Goal: Check status: Check status

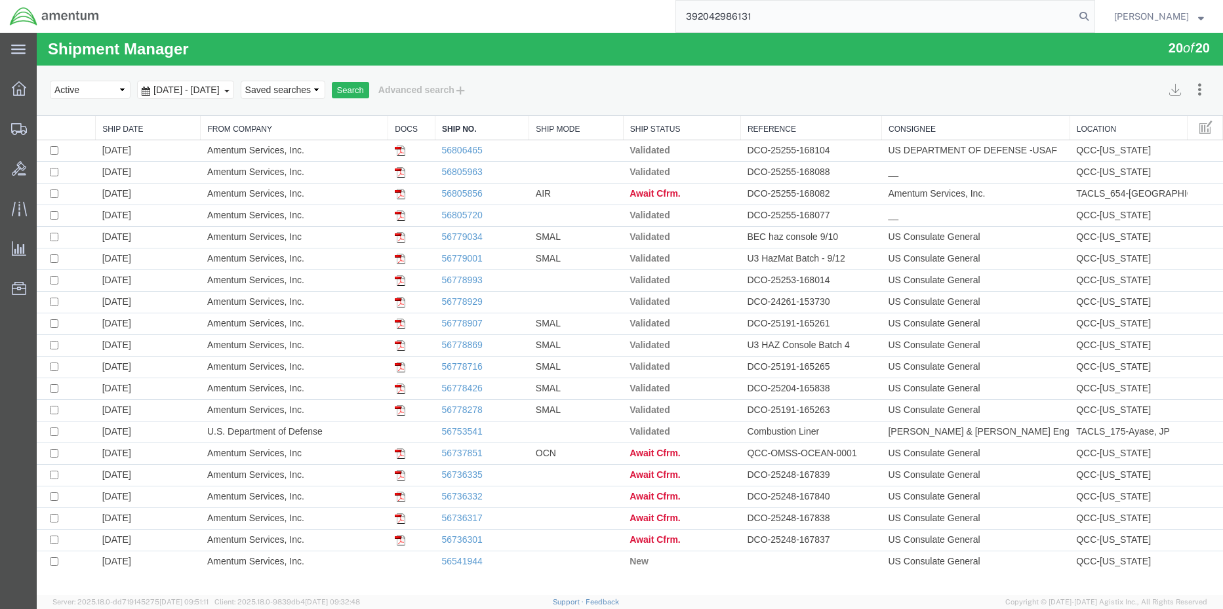
type input "392042986131"
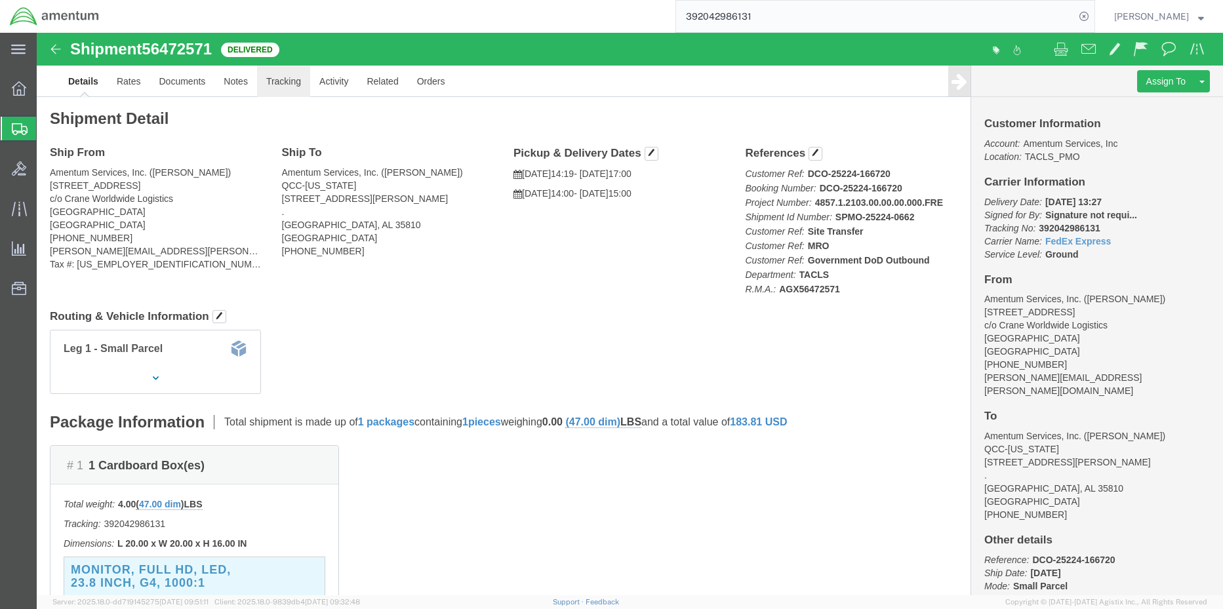
click link "Tracking"
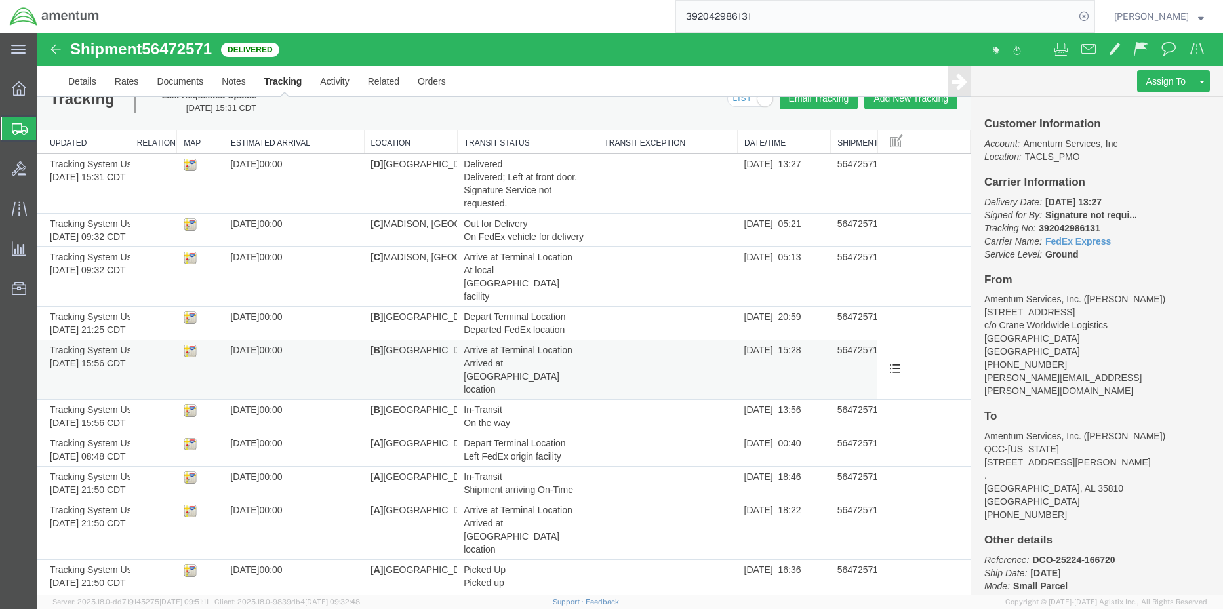
scroll to position [35, 0]
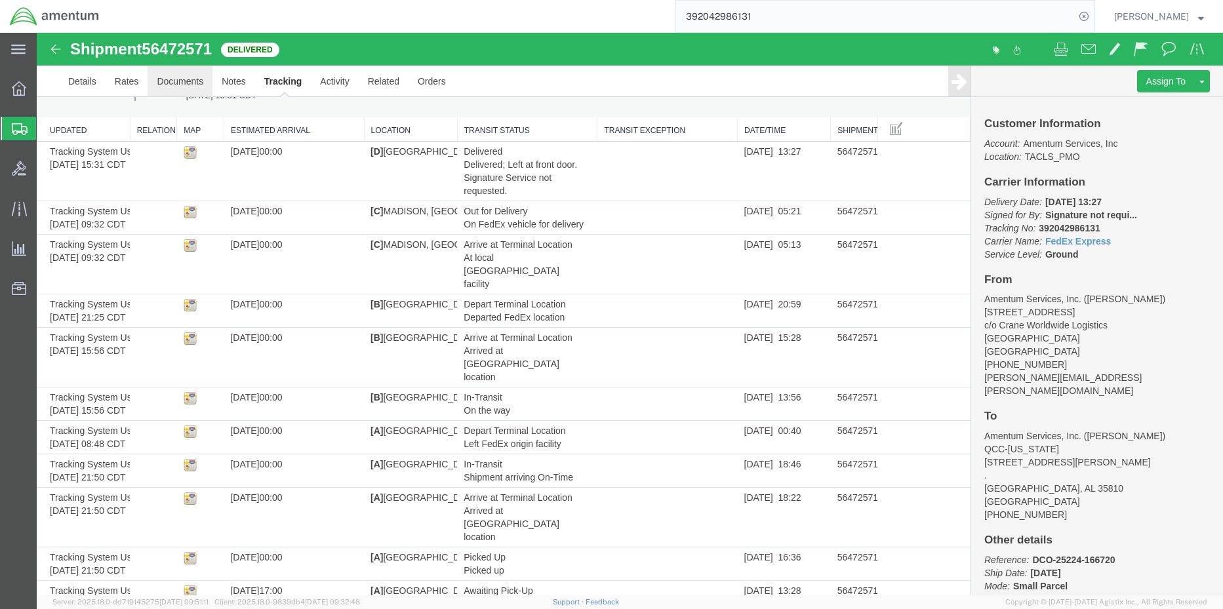
click at [165, 83] on link "Documents" at bounding box center [180, 81] width 65 height 31
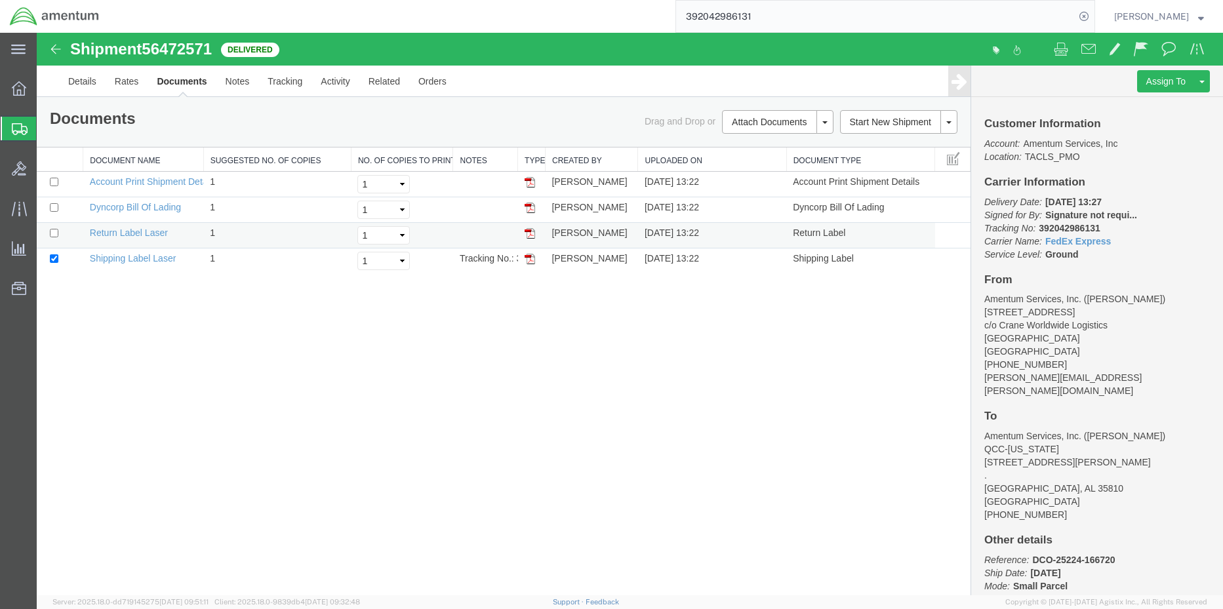
click at [530, 234] on img at bounding box center [530, 233] width 10 height 10
click at [626, 16] on div "392042986131" at bounding box center [602, 16] width 986 height 33
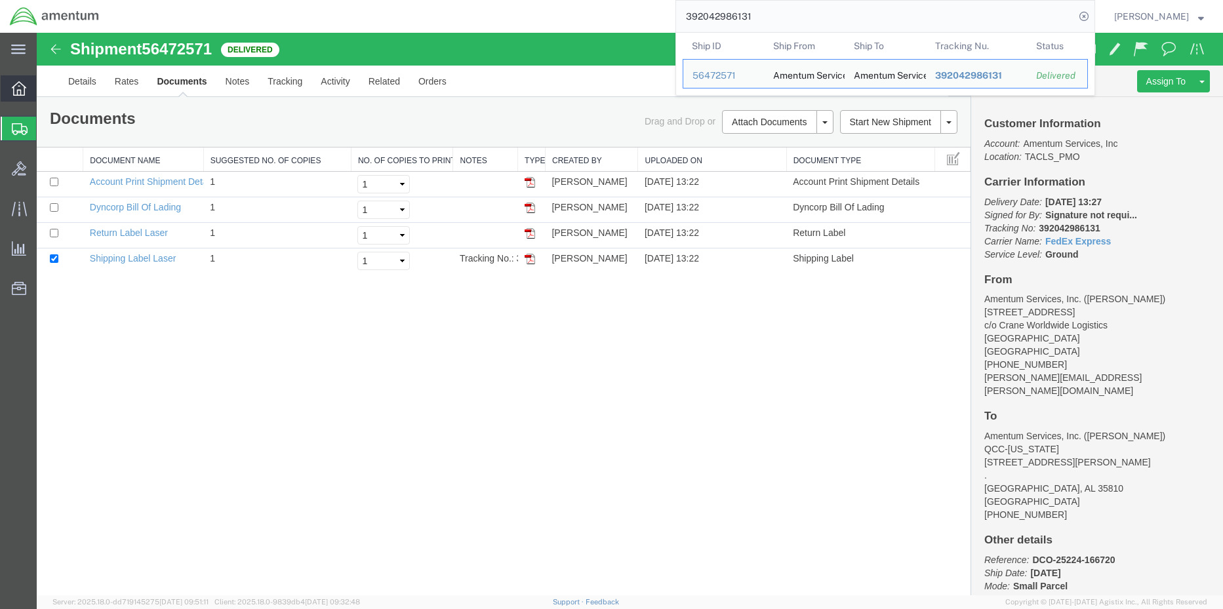
click at [12, 90] on icon at bounding box center [19, 88] width 14 height 14
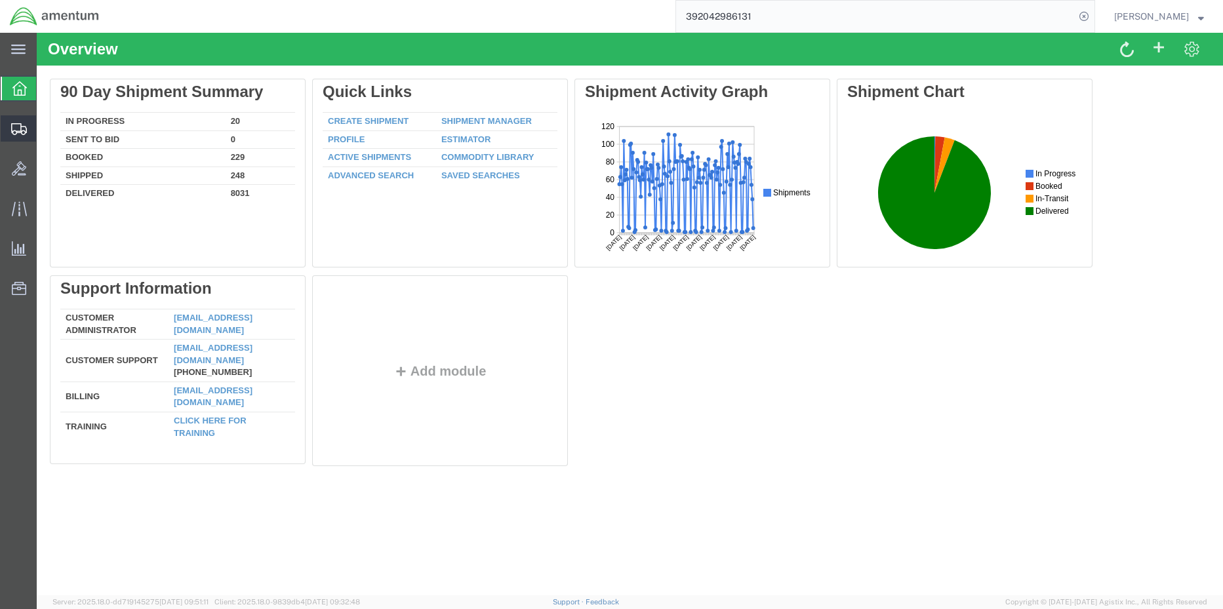
click at [0, 0] on span "Shipment Manager" at bounding box center [0, 0] width 0 height 0
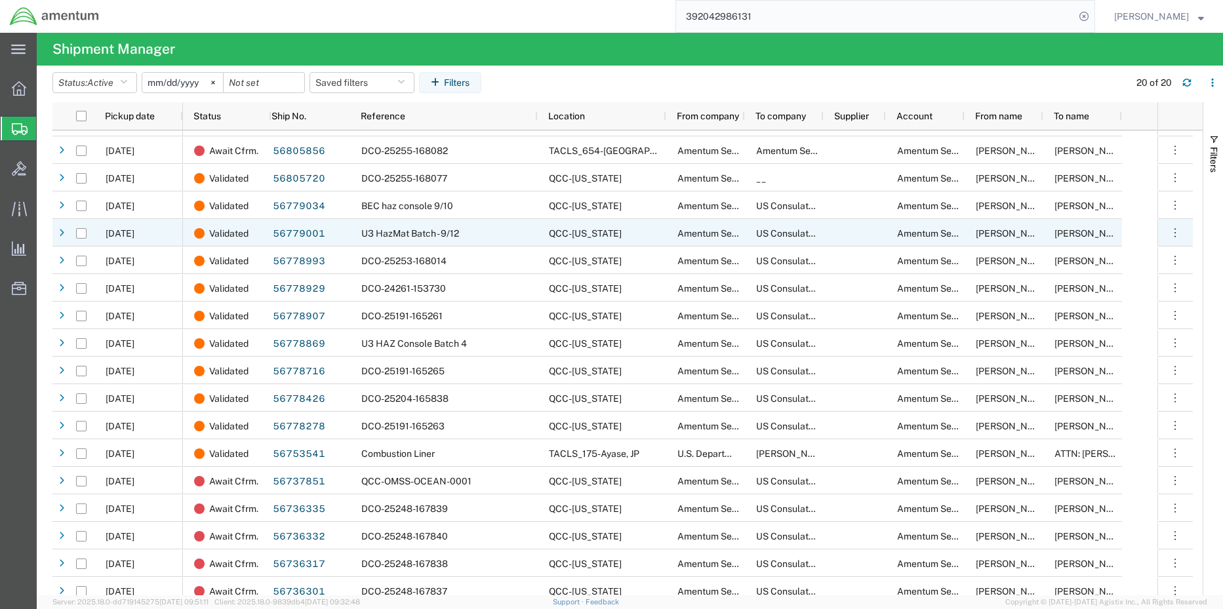
scroll to position [86, 0]
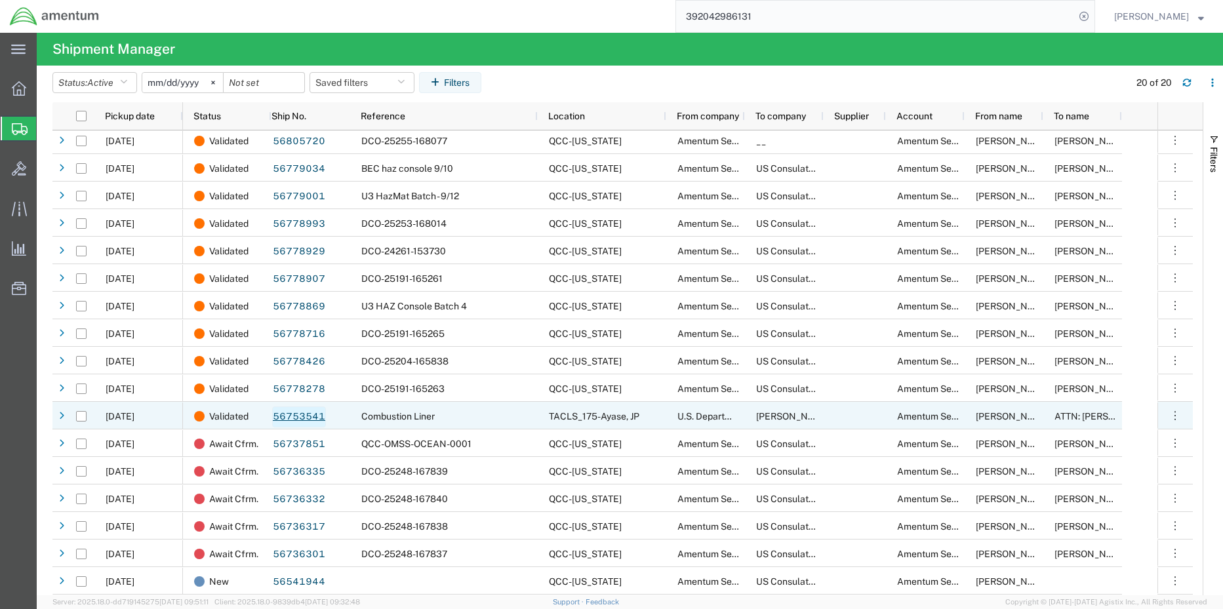
click at [312, 415] on link "56753541" at bounding box center [299, 417] width 54 height 21
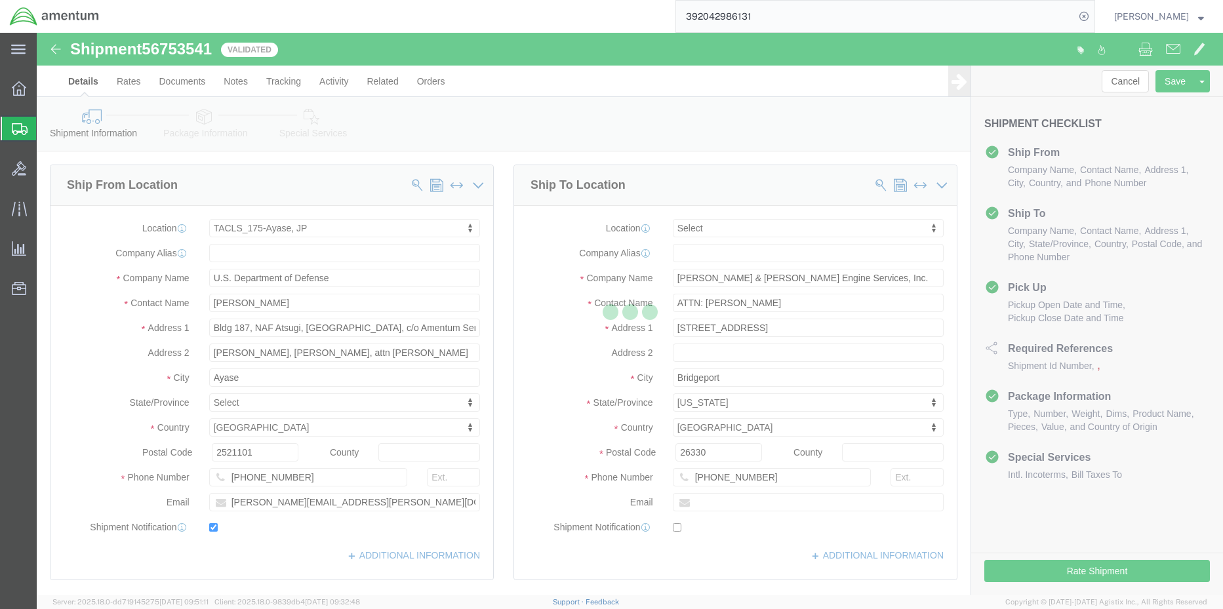
select select "60371"
select select
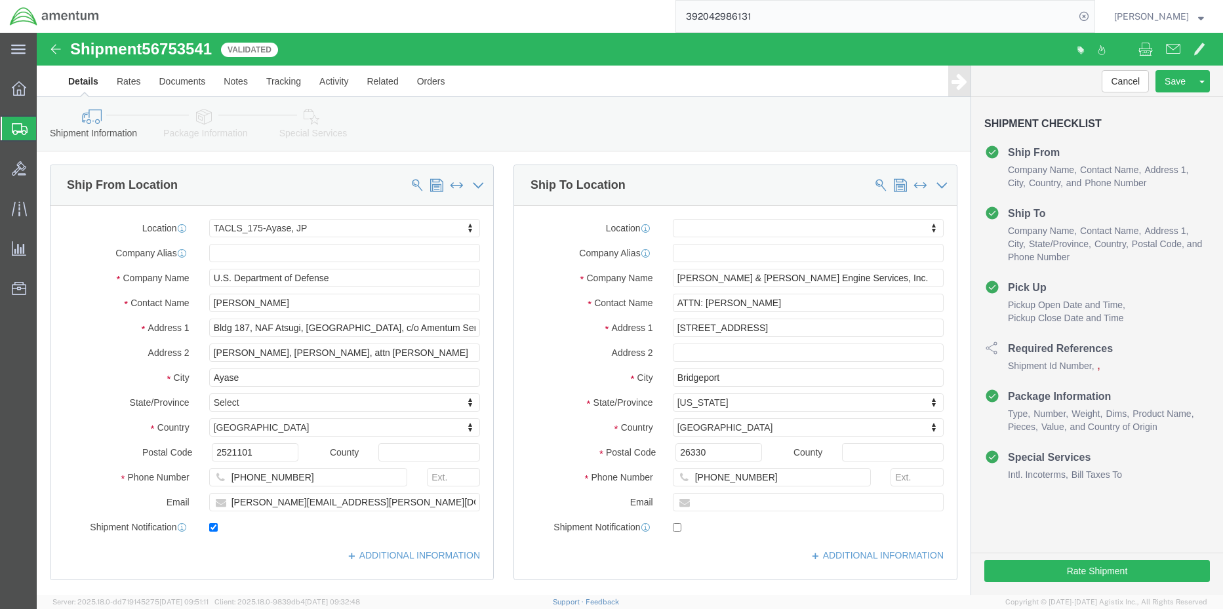
click link "Package Information"
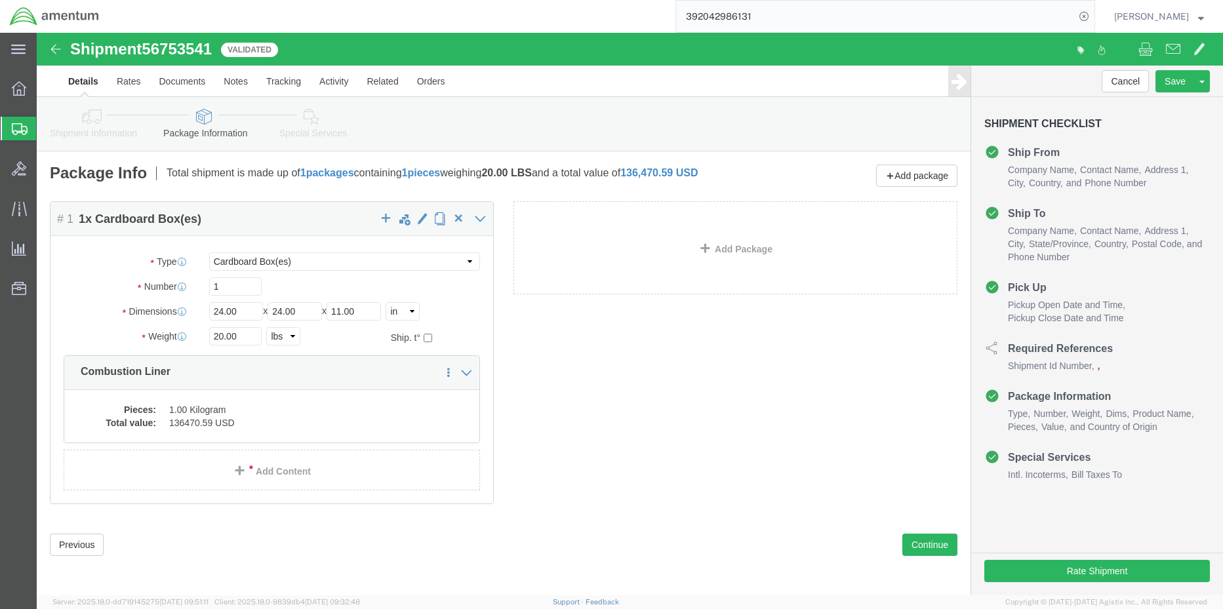
click dd "136470.59 USD"
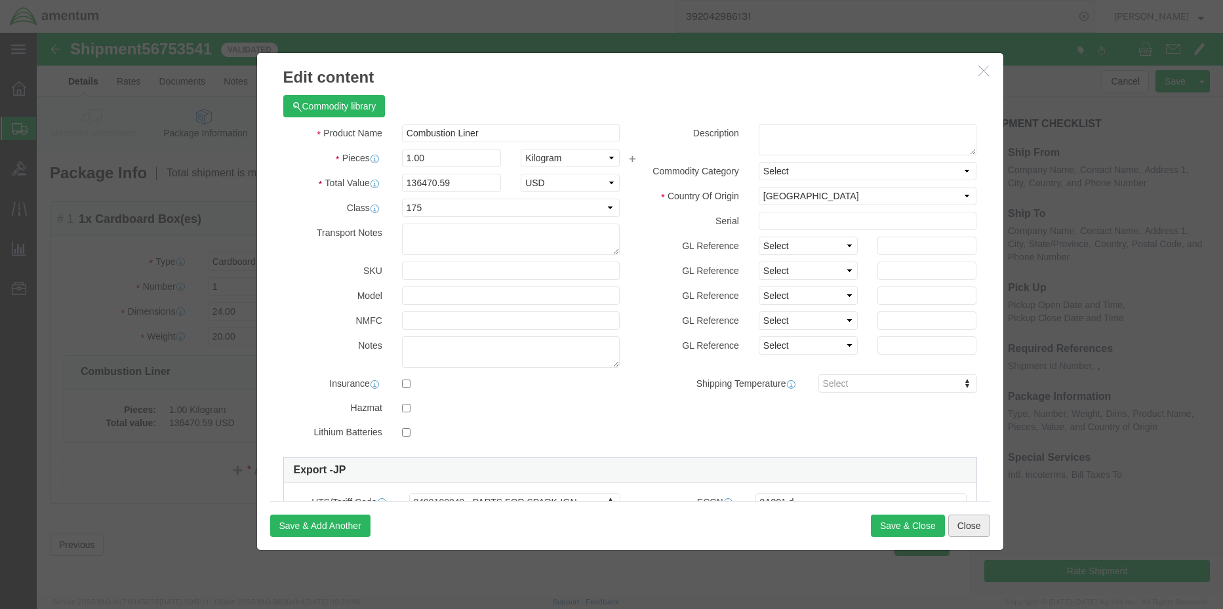
click button "Close"
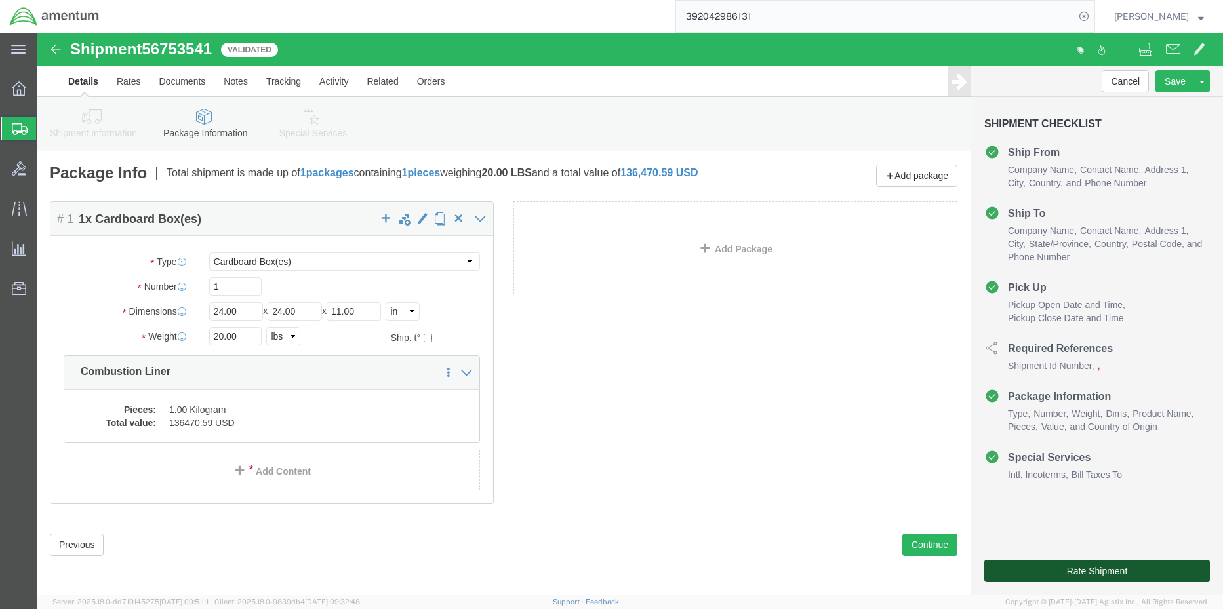
click button "Rate Shipment"
